Goal: Navigation & Orientation: Find specific page/section

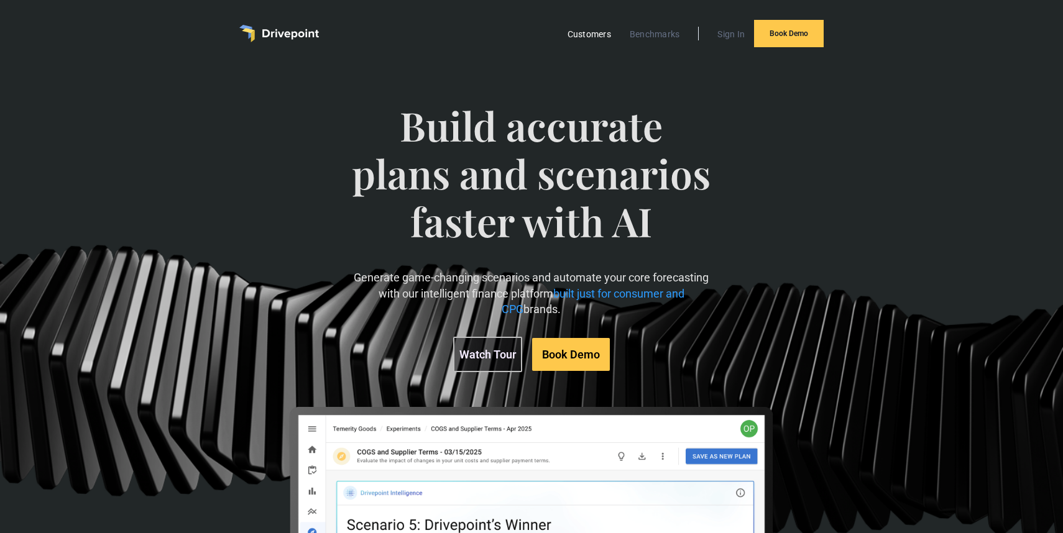
click at [569, 35] on link "Customers" at bounding box center [589, 34] width 56 height 16
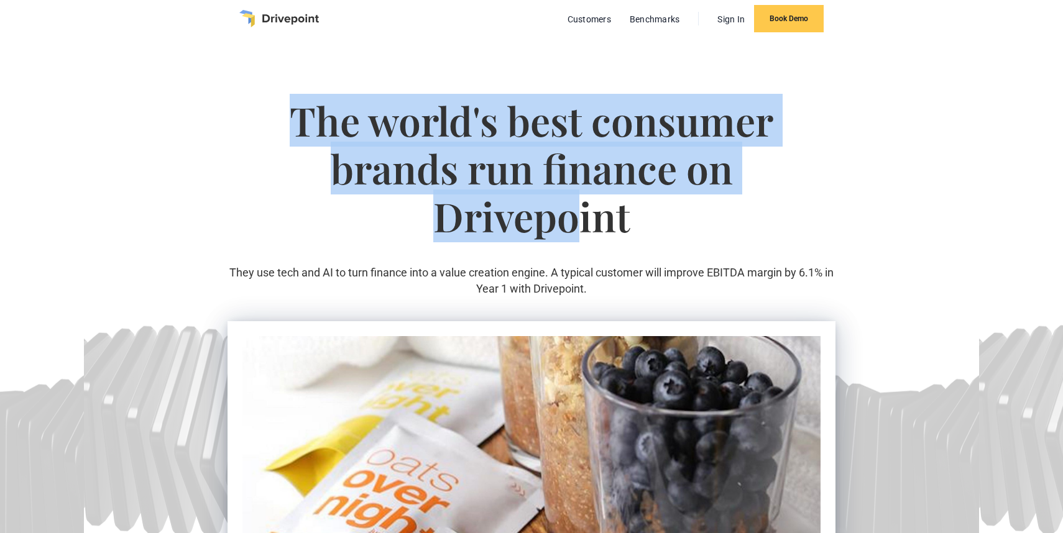
drag, startPoint x: 296, startPoint y: 110, endPoint x: 584, endPoint y: 213, distance: 305.5
click at [584, 213] on h1 "The world's best consumer brands run finance on Drivepoint" at bounding box center [532, 181] width 608 height 168
